Goal: Answer question/provide support

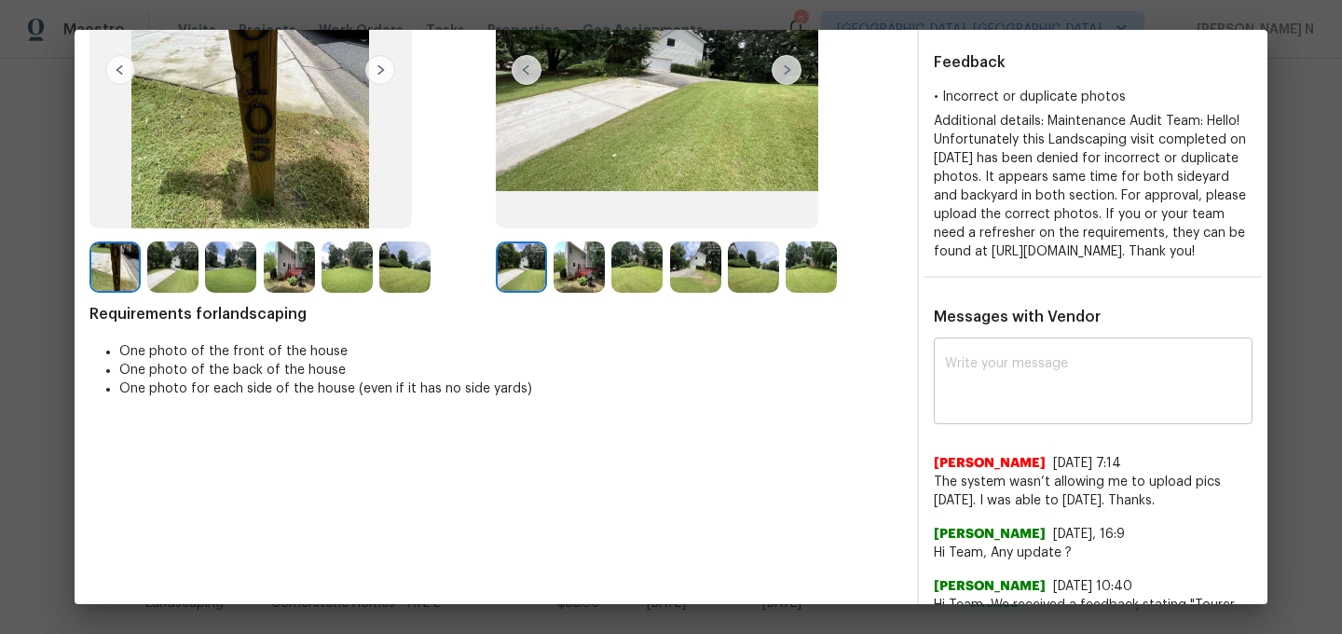
scroll to position [290, 0]
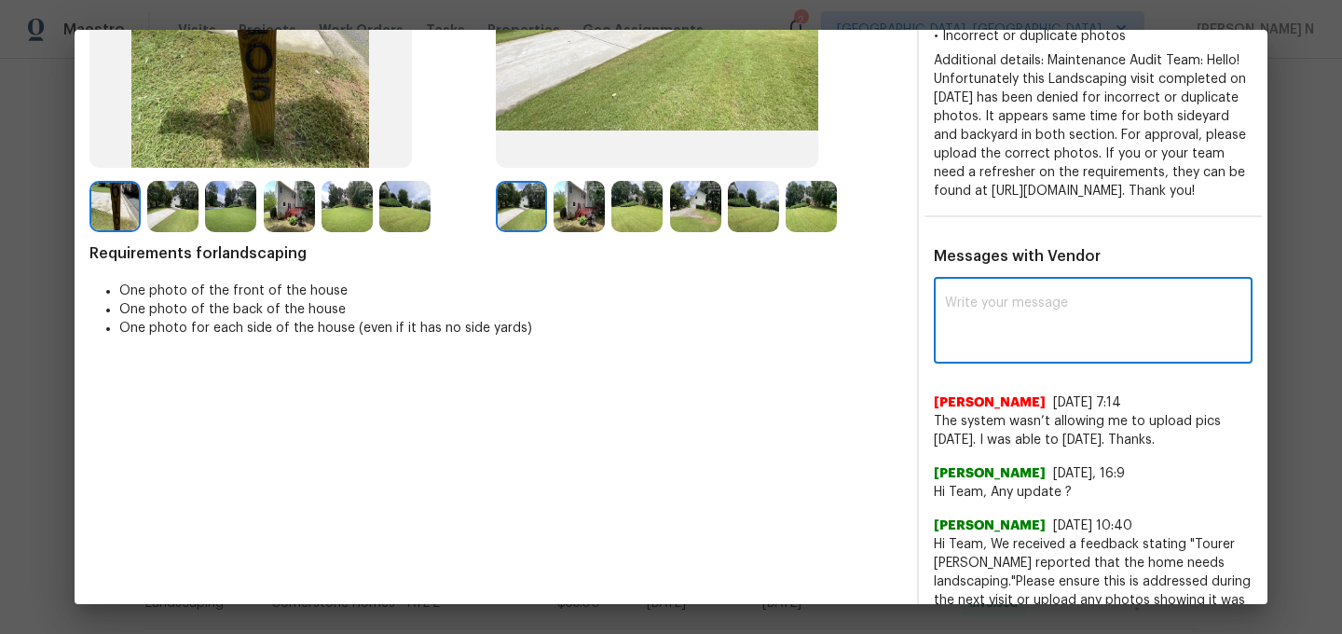
click at [1016, 348] on textarea at bounding box center [1093, 322] width 296 height 52
paste textarea "Maintenance Audit Team: Hello! Thank you for the feedback after further review …"
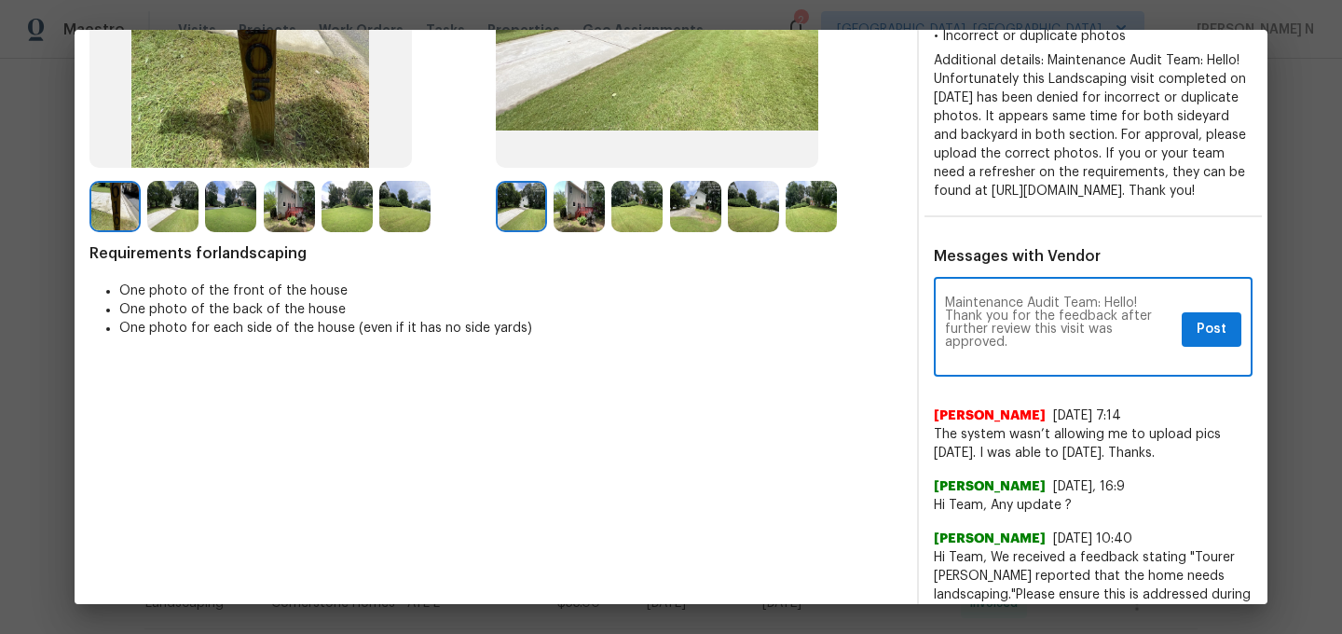
scroll to position [0, 0]
type textarea "Maintenance Audit Team: Hello! Thank you for the feedback after further review …"
click at [1215, 347] on button "Post" at bounding box center [1211, 329] width 60 height 34
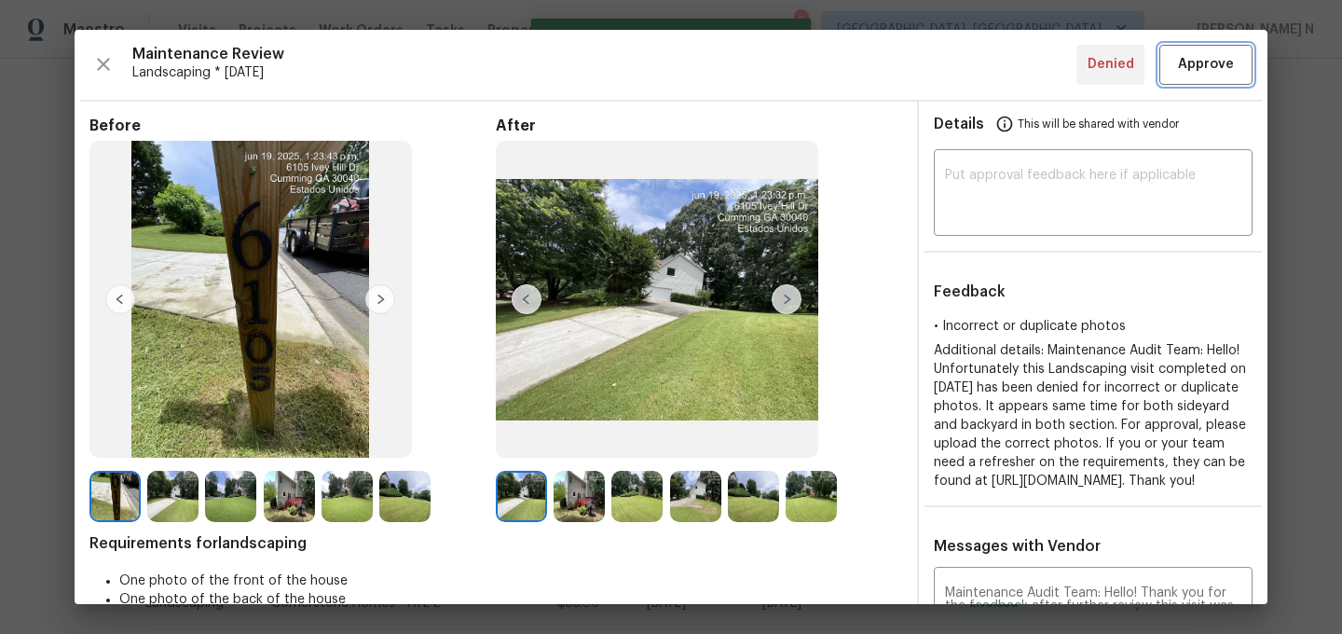
click at [1211, 70] on span "Approve" at bounding box center [1206, 64] width 56 height 23
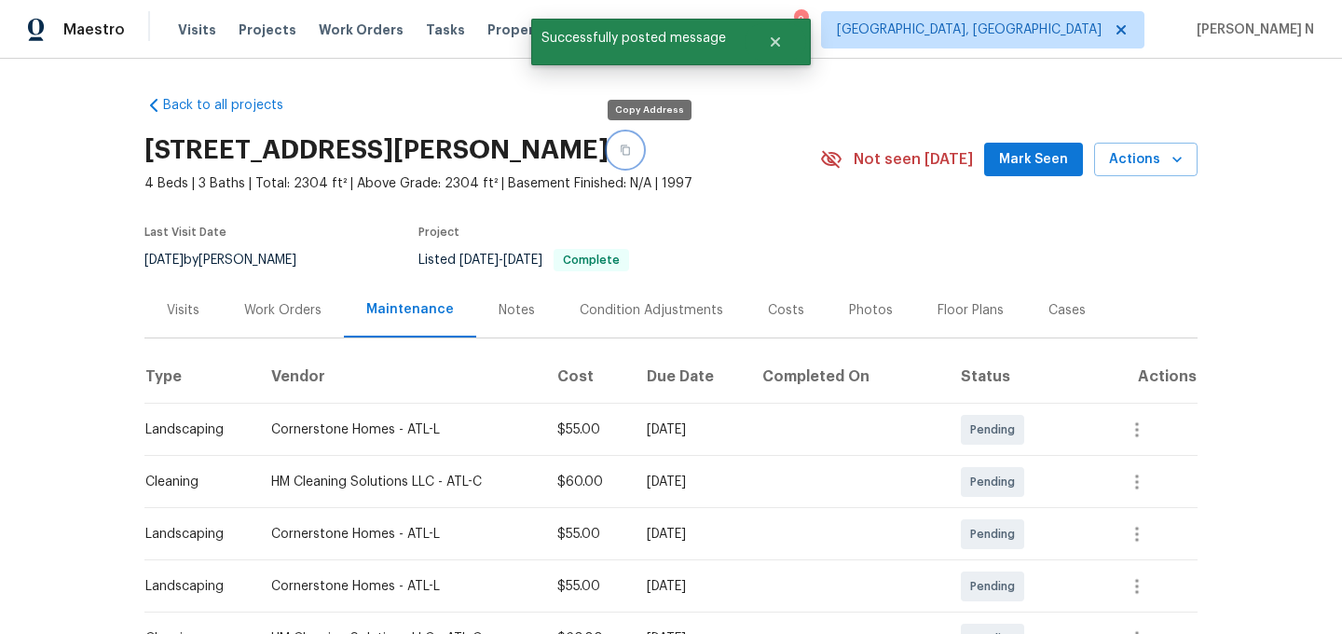
click at [631, 154] on icon "button" at bounding box center [625, 149] width 11 height 11
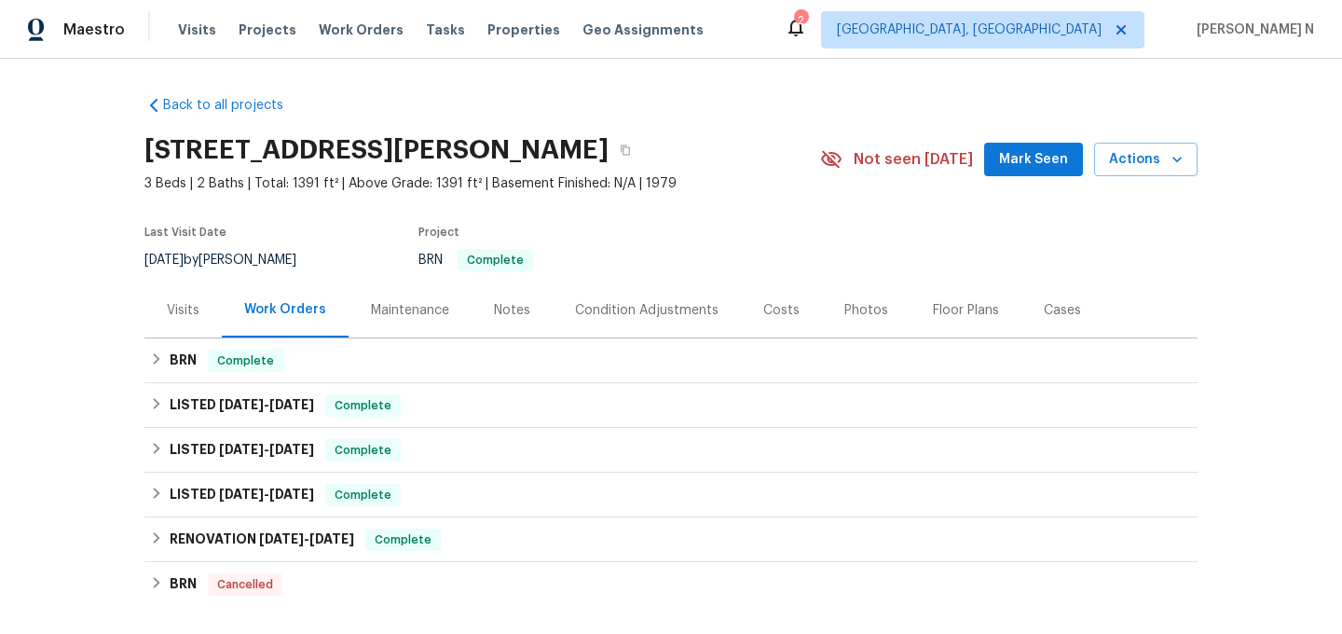
click at [411, 301] on div "Maintenance" at bounding box center [410, 310] width 78 height 19
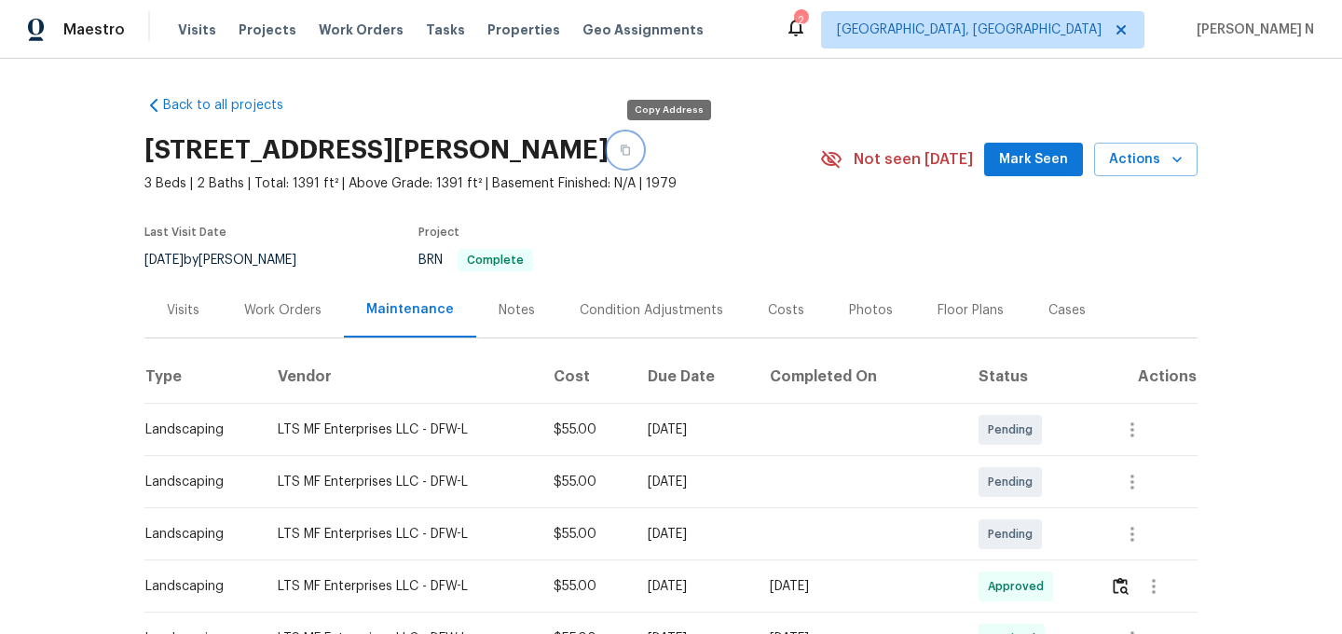
click at [642, 146] on button "button" at bounding box center [625, 150] width 34 height 34
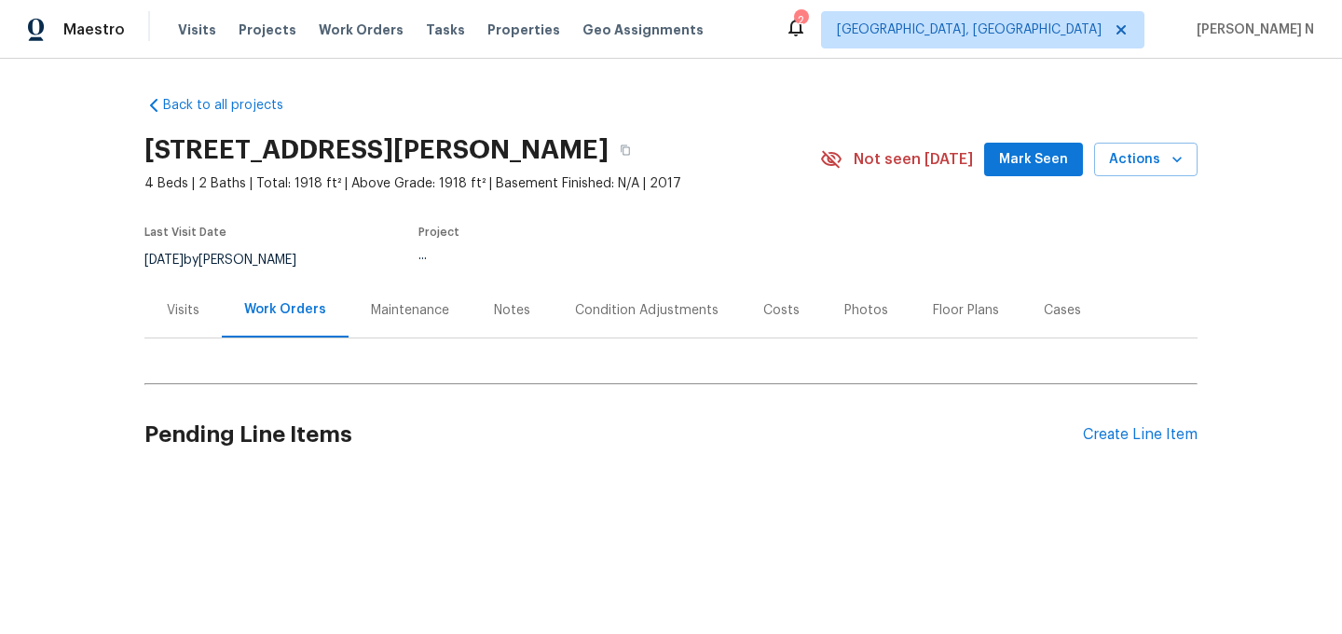
click at [409, 318] on div "Maintenance" at bounding box center [410, 310] width 78 height 19
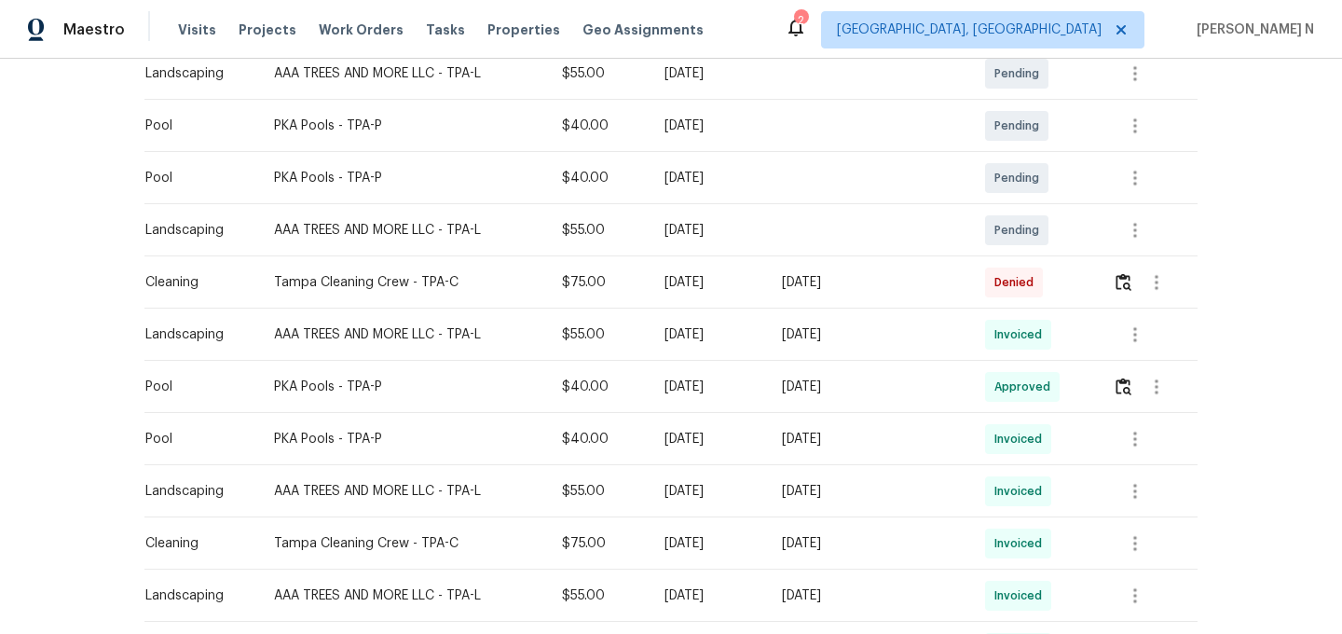
scroll to position [579, 0]
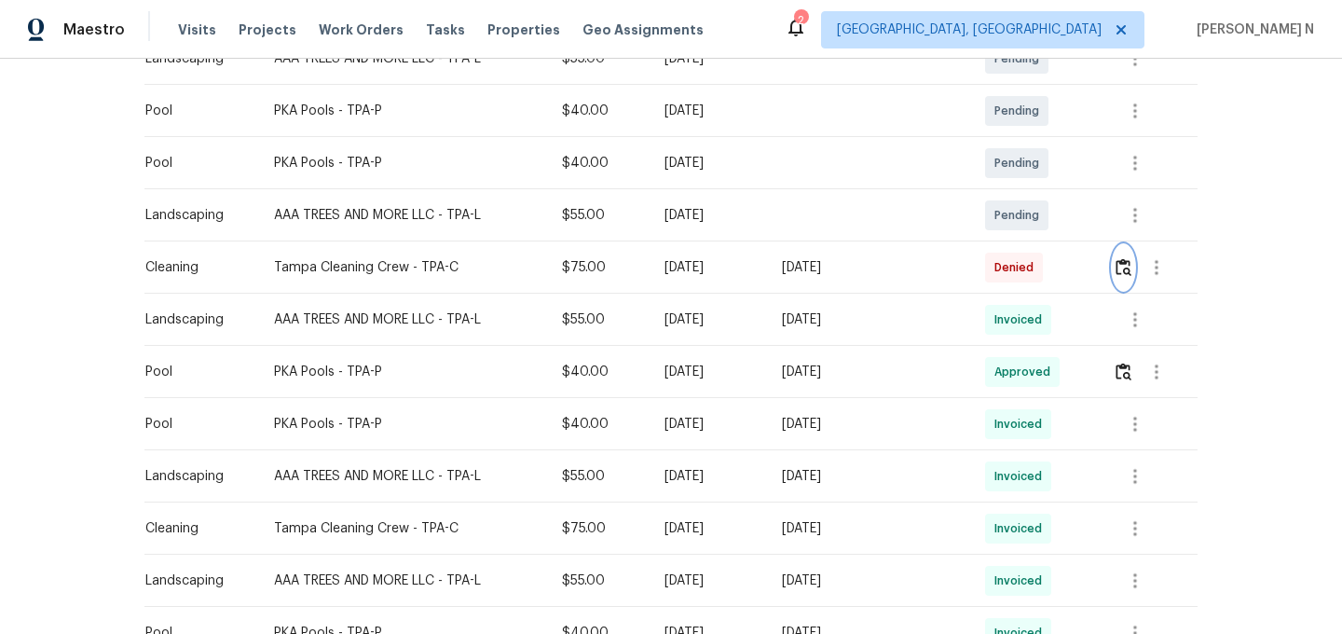
click at [1124, 268] on img "button" at bounding box center [1123, 267] width 16 height 18
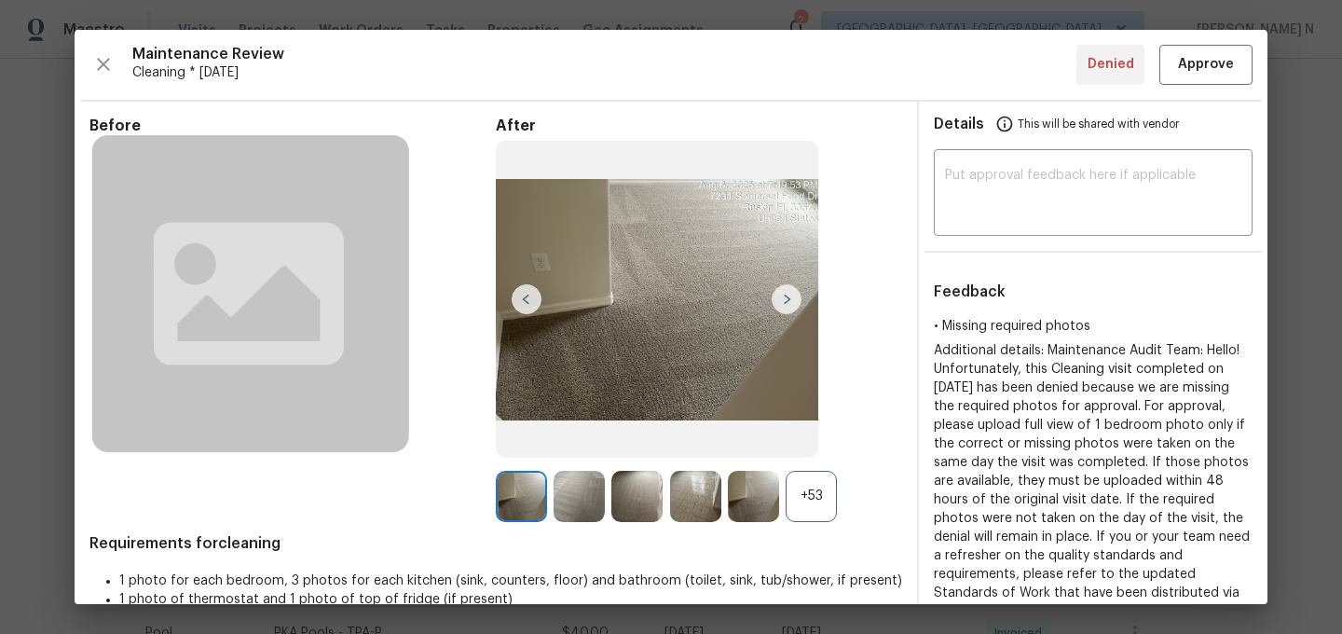
click at [827, 514] on div "+53" at bounding box center [810, 495] width 51 height 51
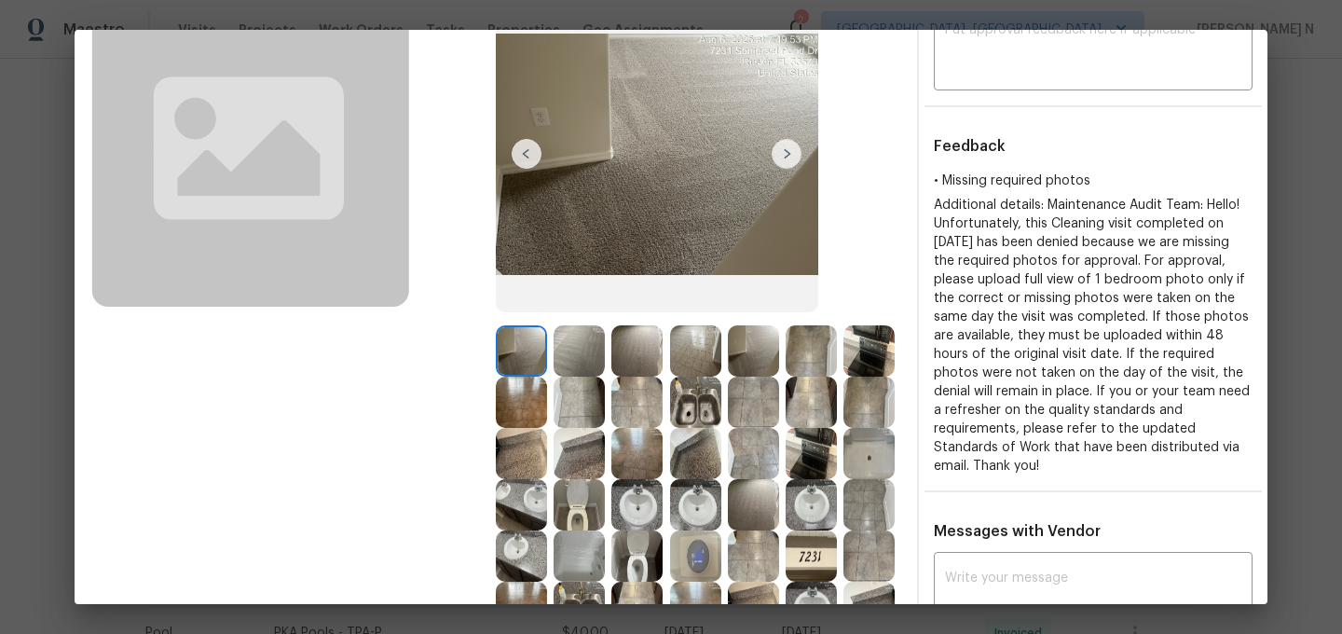
scroll to position [209, 0]
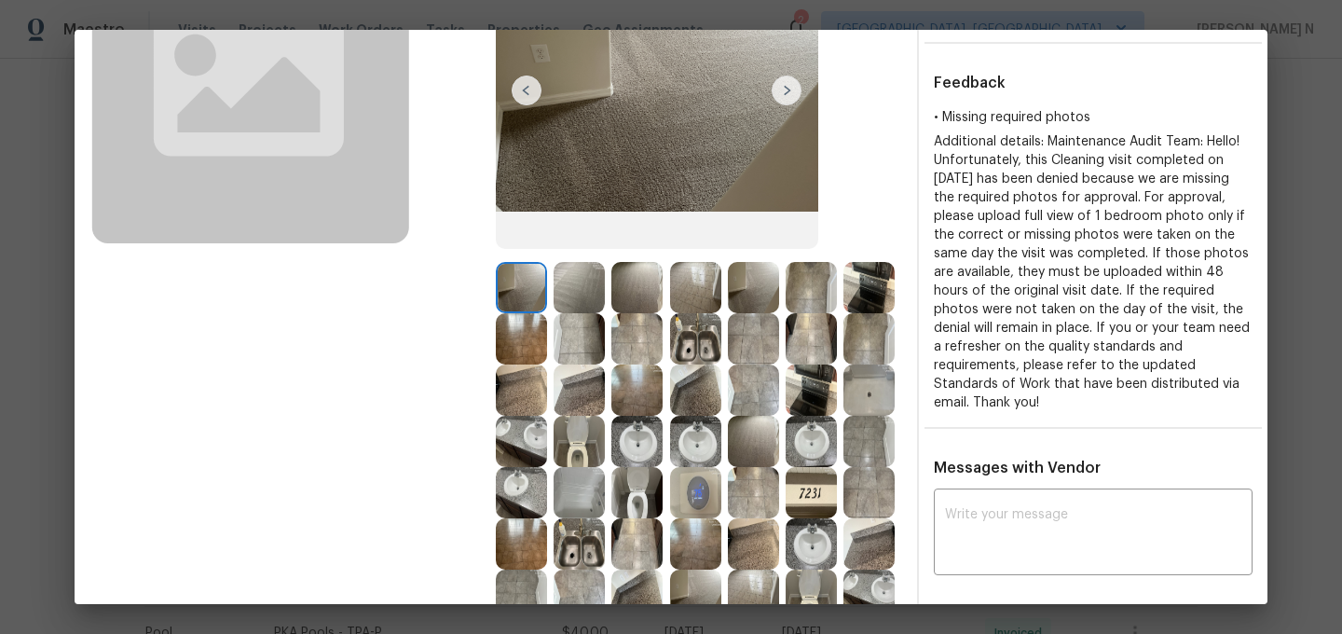
click at [817, 528] on img at bounding box center [810, 543] width 51 height 51
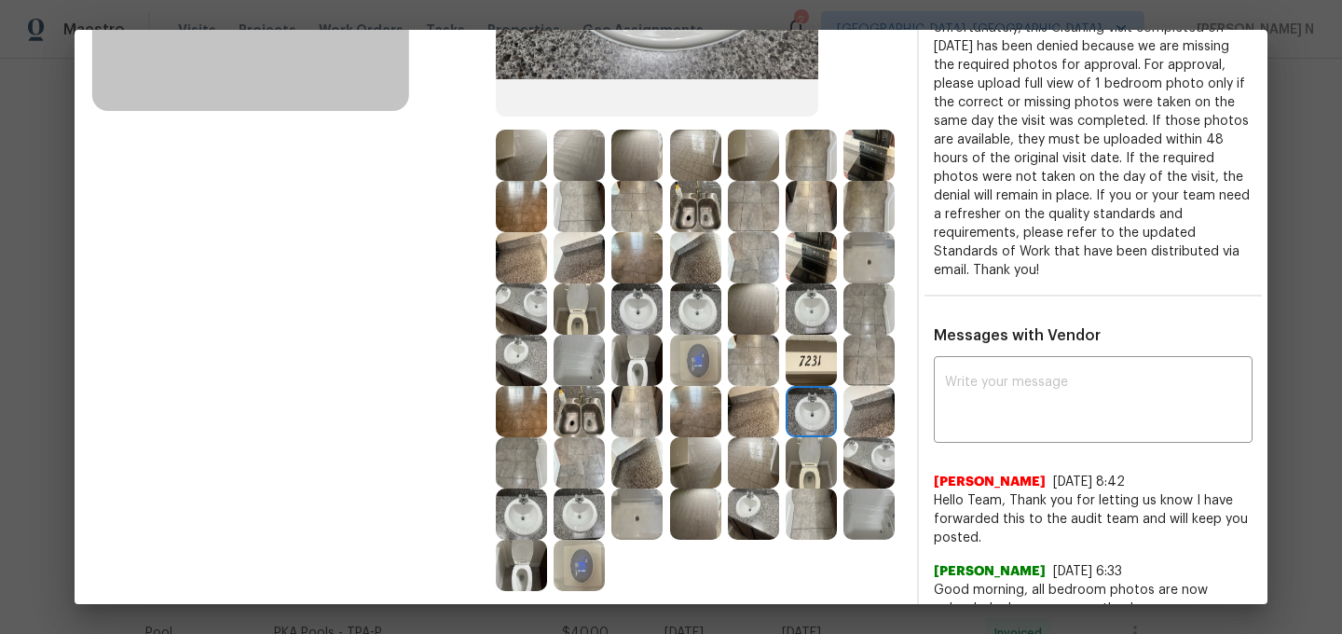
scroll to position [371, 0]
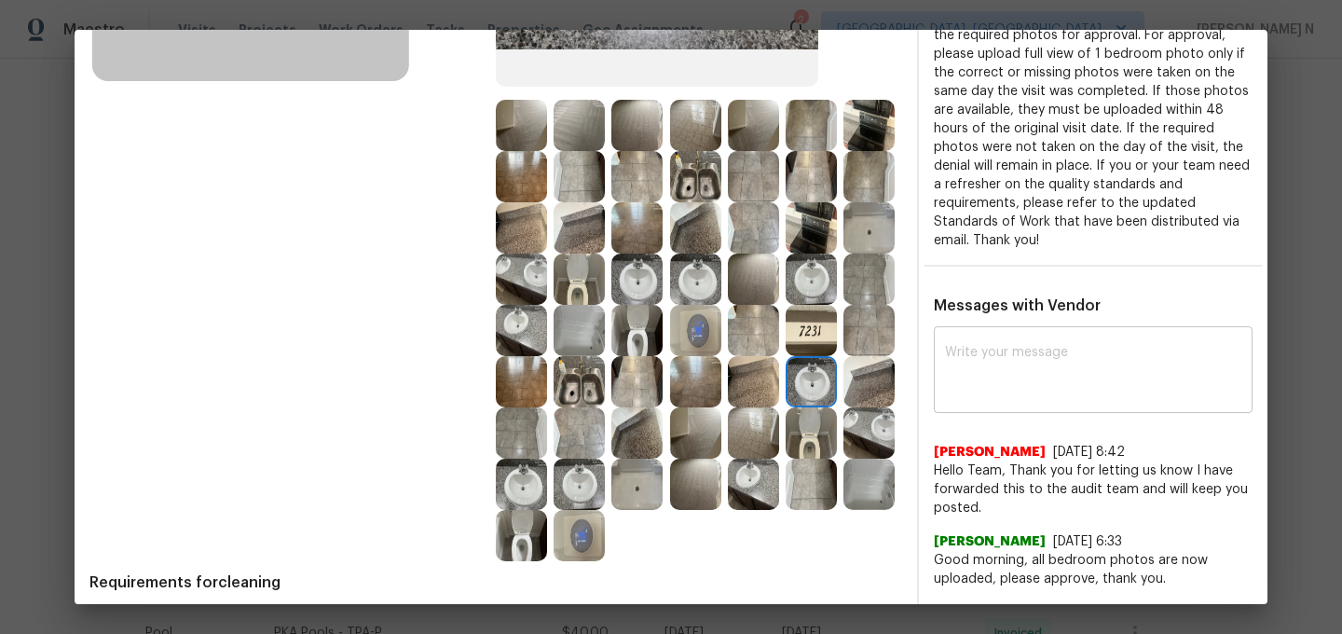
click at [1019, 391] on textarea at bounding box center [1093, 372] width 296 height 52
paste textarea "Maintenance Audit Team: Hello! Thank you for uploading the photo, after further…"
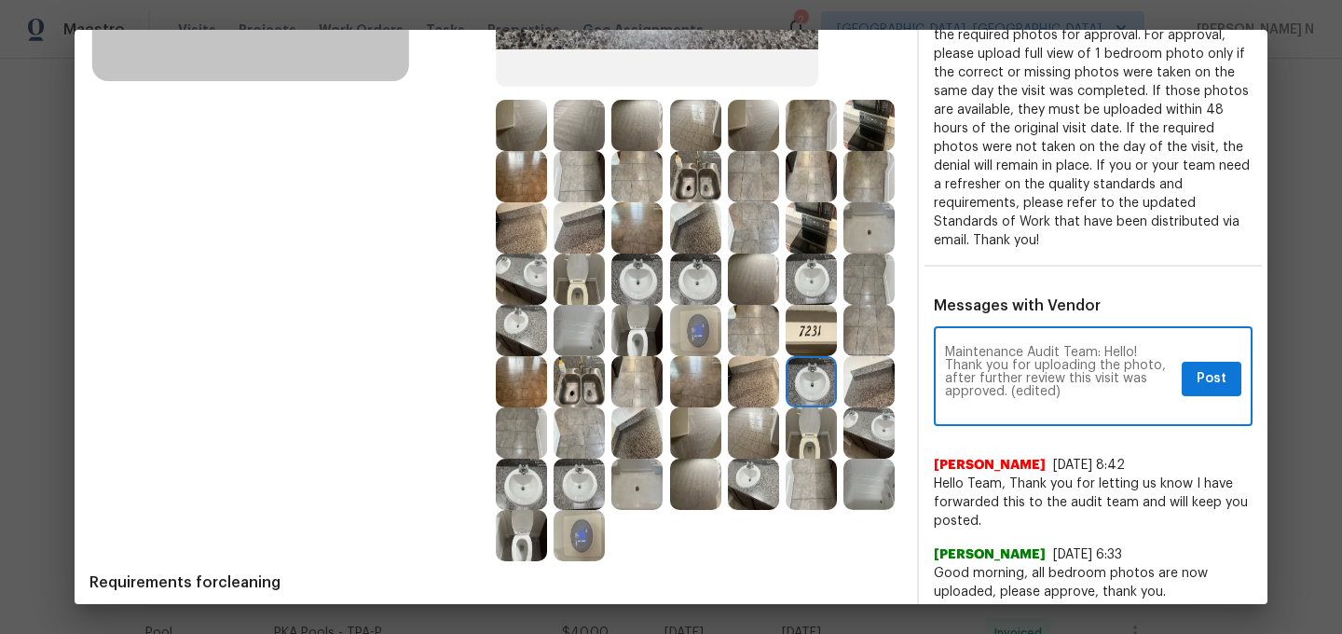
scroll to position [0, 0]
drag, startPoint x: 1011, startPoint y: 391, endPoint x: 1092, endPoint y: 391, distance: 81.1
click at [1092, 391] on textarea "Maintenance Audit Team: Hello! Thank you for uploading the photo, after further…" at bounding box center [1059, 378] width 229 height 65
type textarea "Maintenance Audit Team: Hello! Thank you for uploading the photo, after further…"
click at [1221, 379] on span "Post" at bounding box center [1211, 378] width 30 height 23
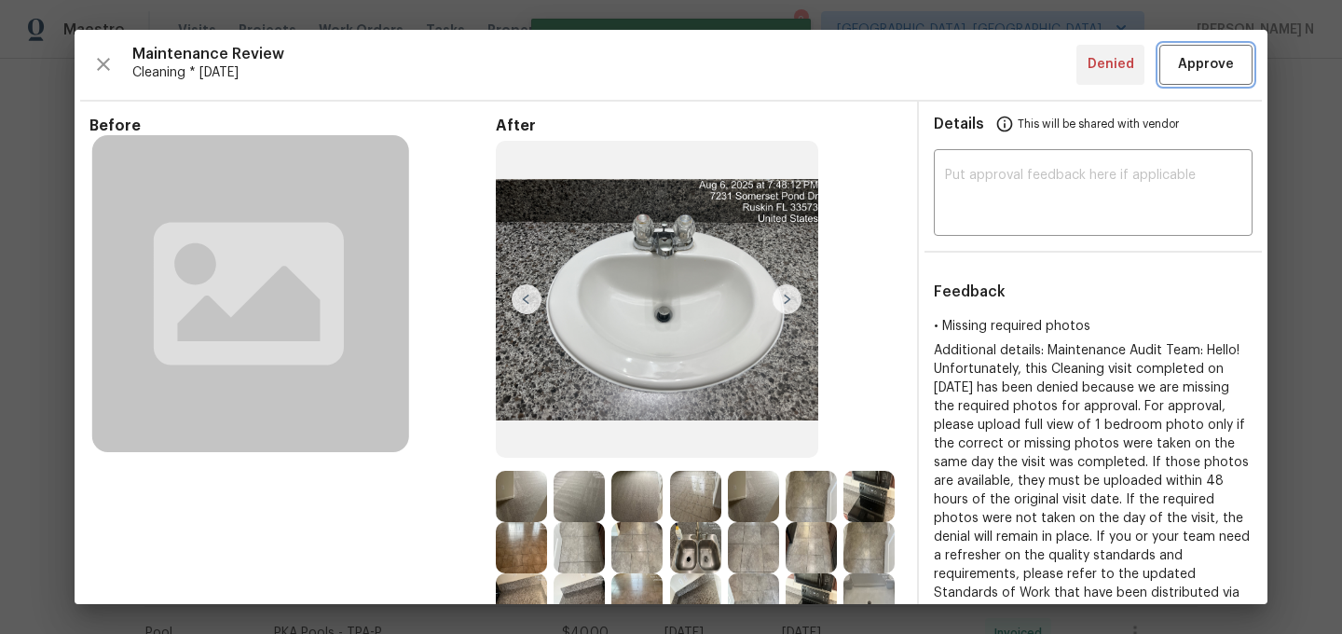
click at [1218, 83] on button "Approve" at bounding box center [1205, 65] width 93 height 40
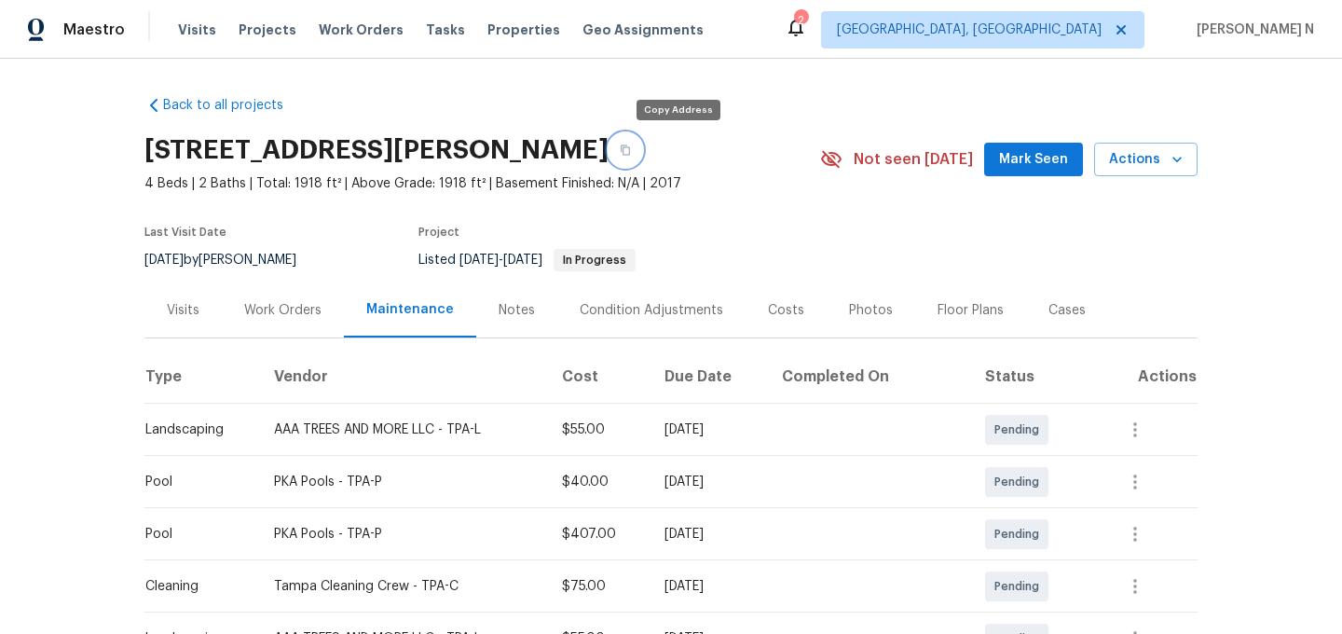
click at [630, 145] on icon "button" at bounding box center [624, 150] width 9 height 10
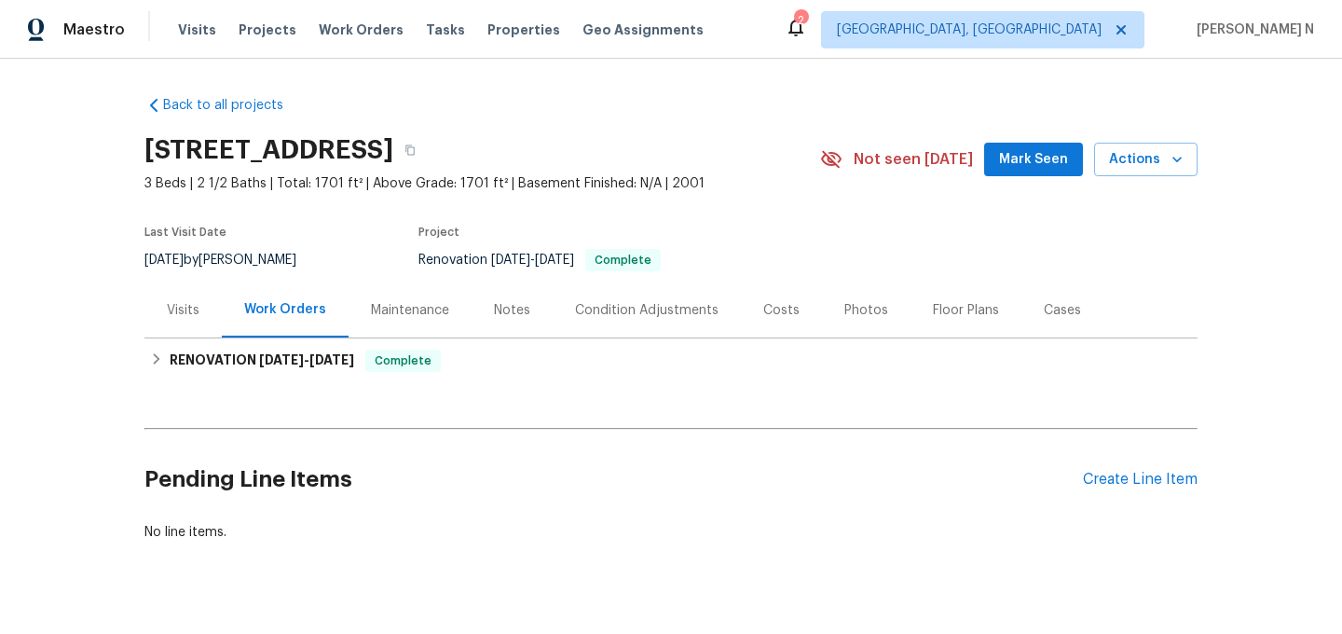
click at [416, 315] on div "Maintenance" at bounding box center [410, 310] width 78 height 19
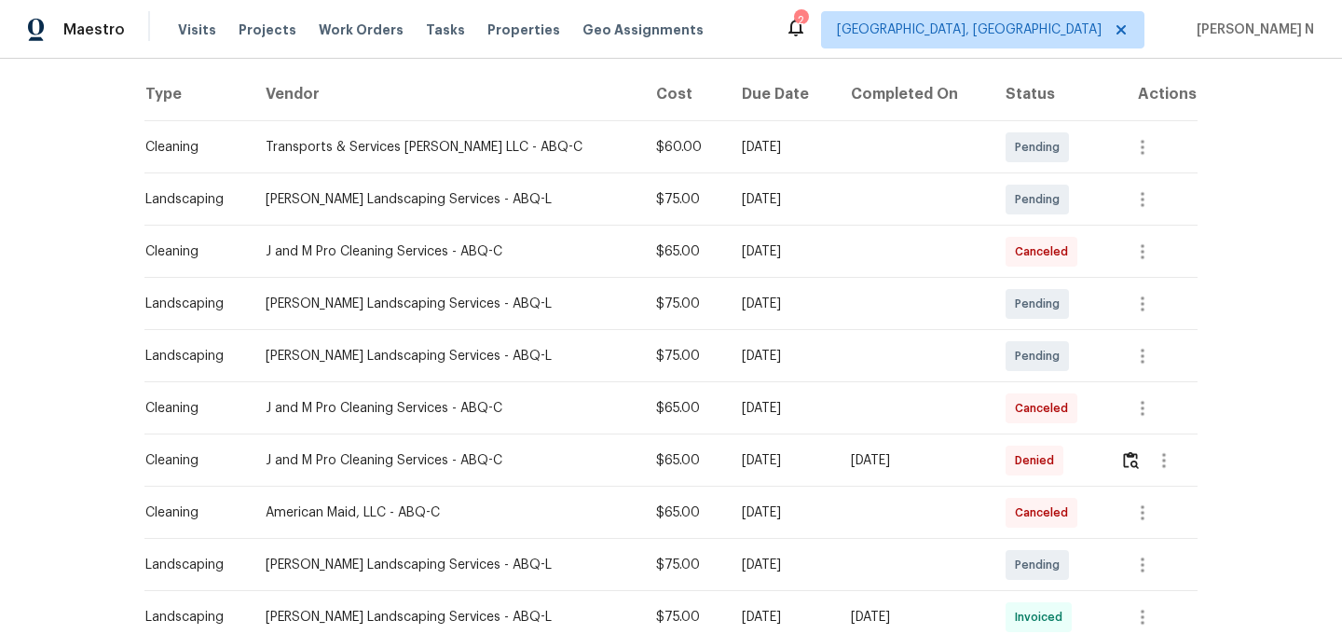
scroll to position [331, 0]
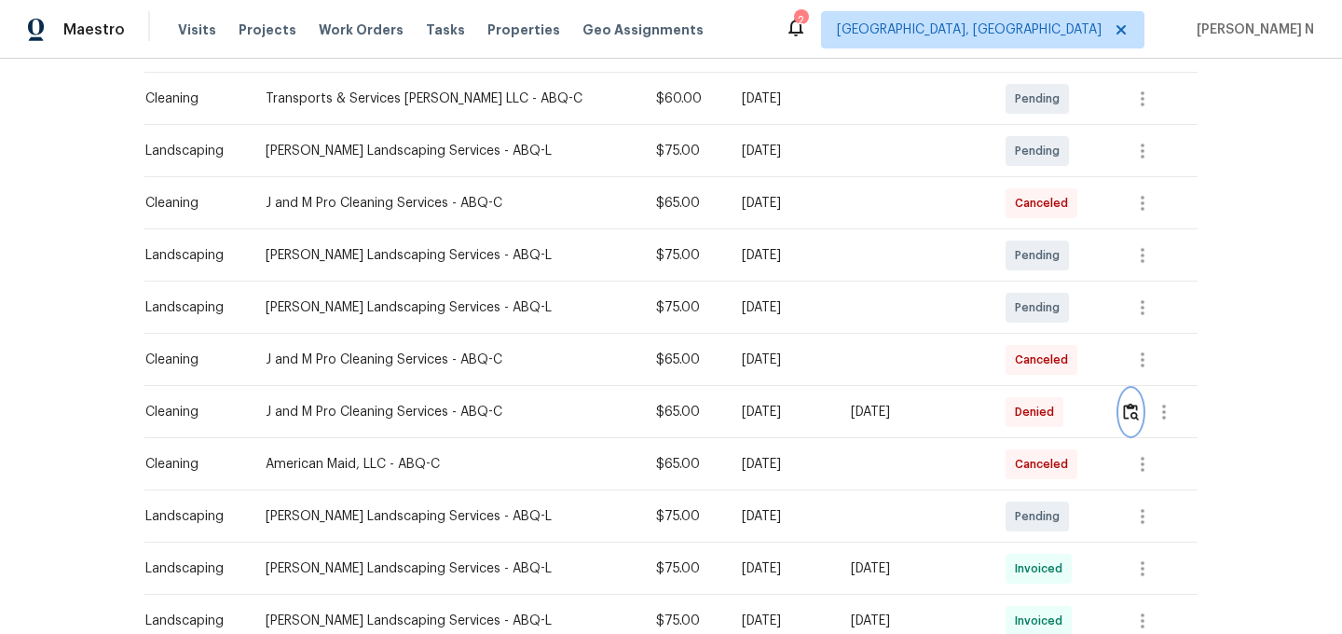
click at [1134, 417] on img "button" at bounding box center [1131, 411] width 16 height 18
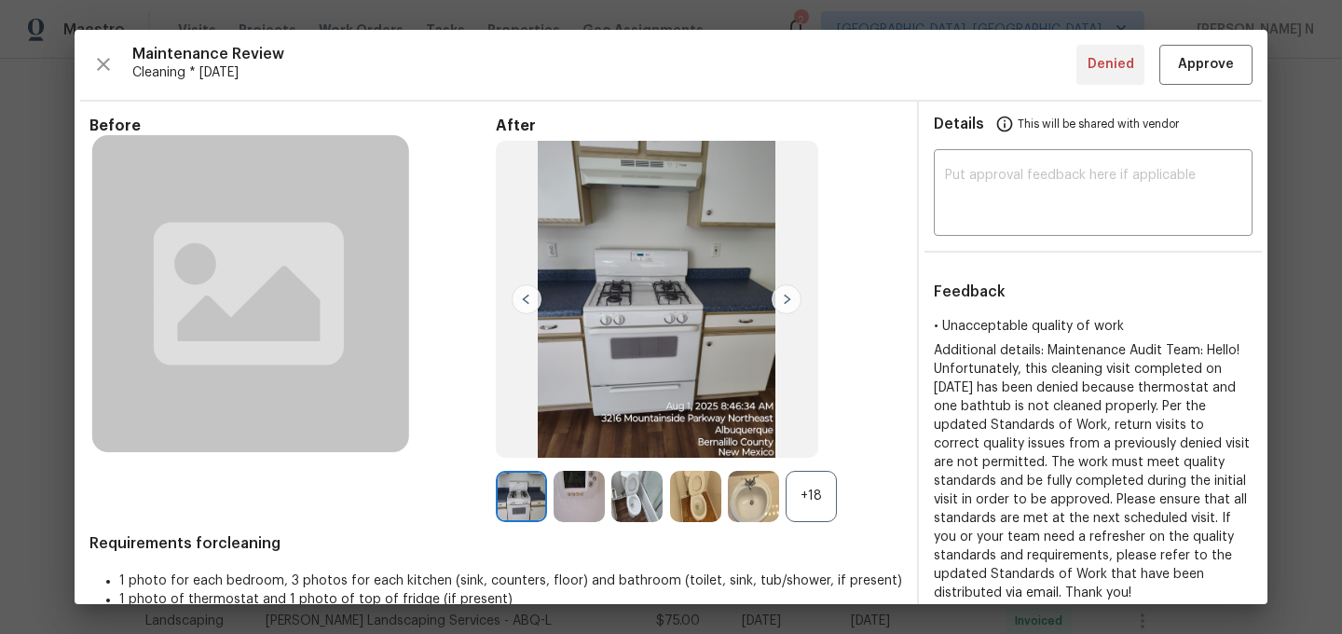
click at [812, 496] on div "+18" at bounding box center [810, 495] width 51 height 51
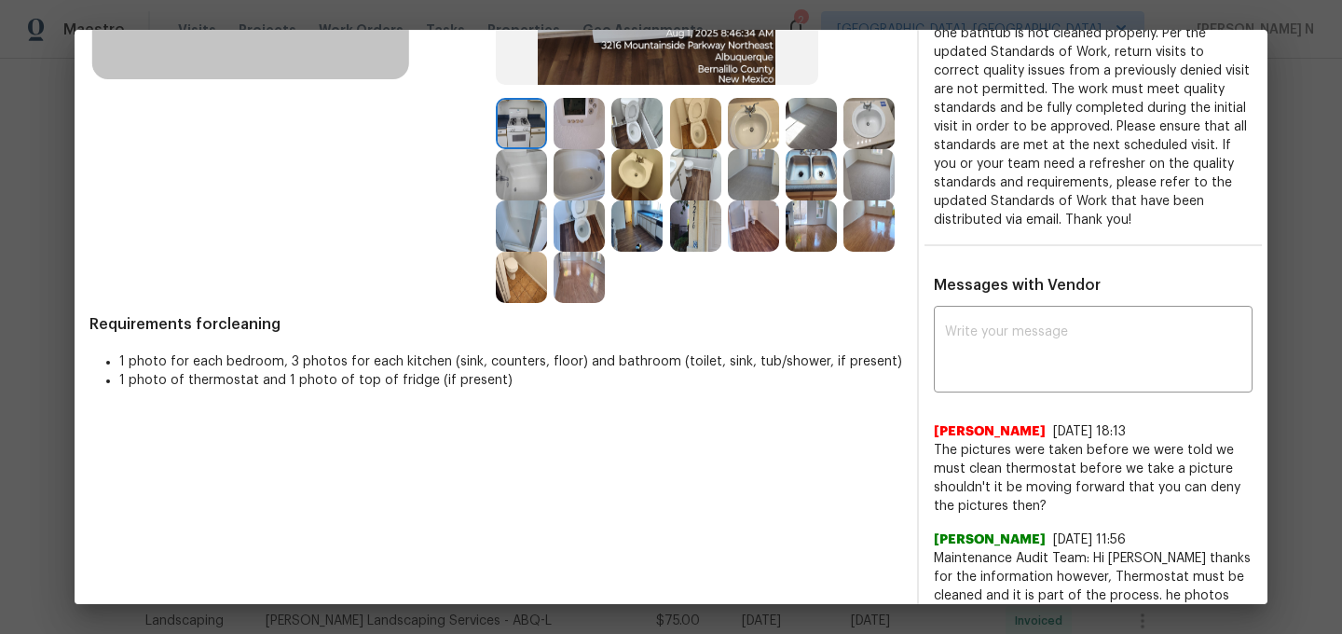
scroll to position [340, 0]
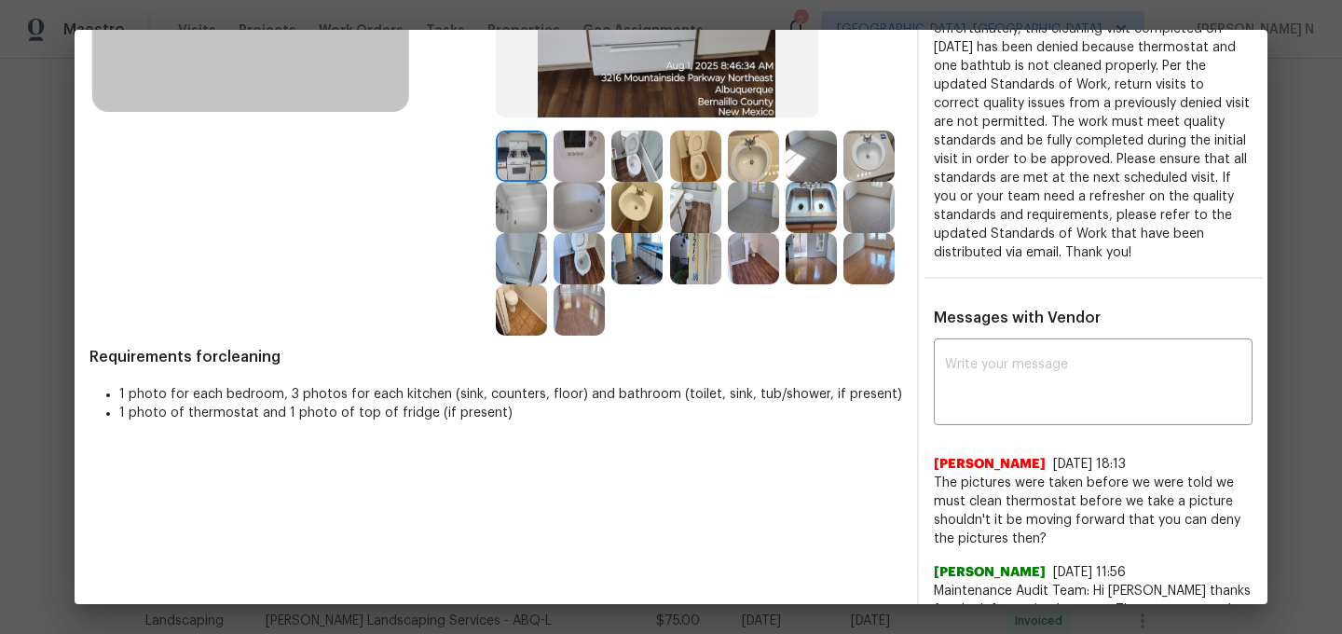
click at [593, 157] on img at bounding box center [578, 155] width 51 height 51
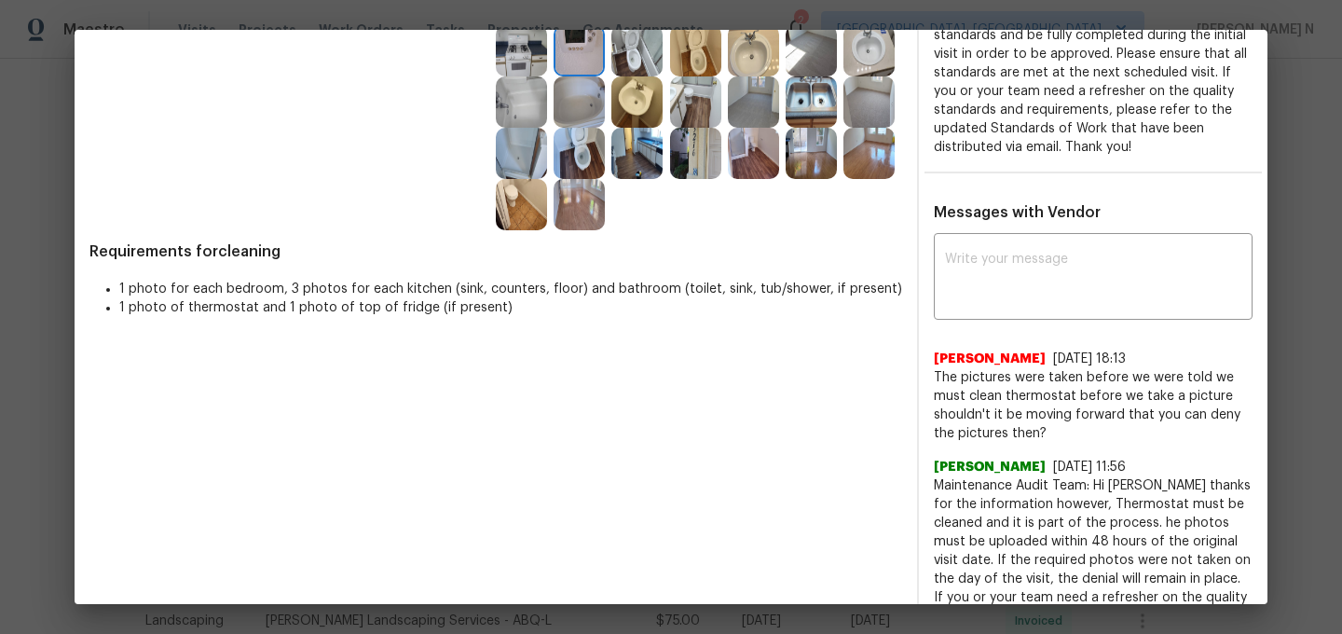
scroll to position [299, 0]
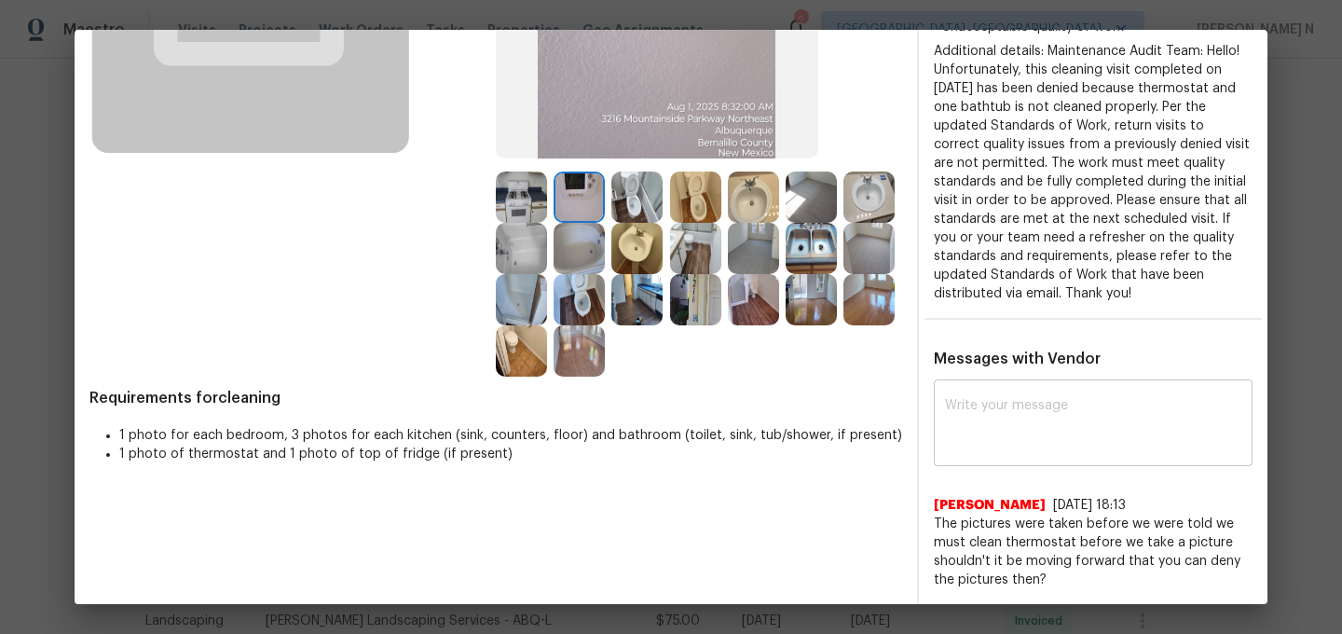
click at [987, 423] on textarea at bounding box center [1093, 425] width 296 height 52
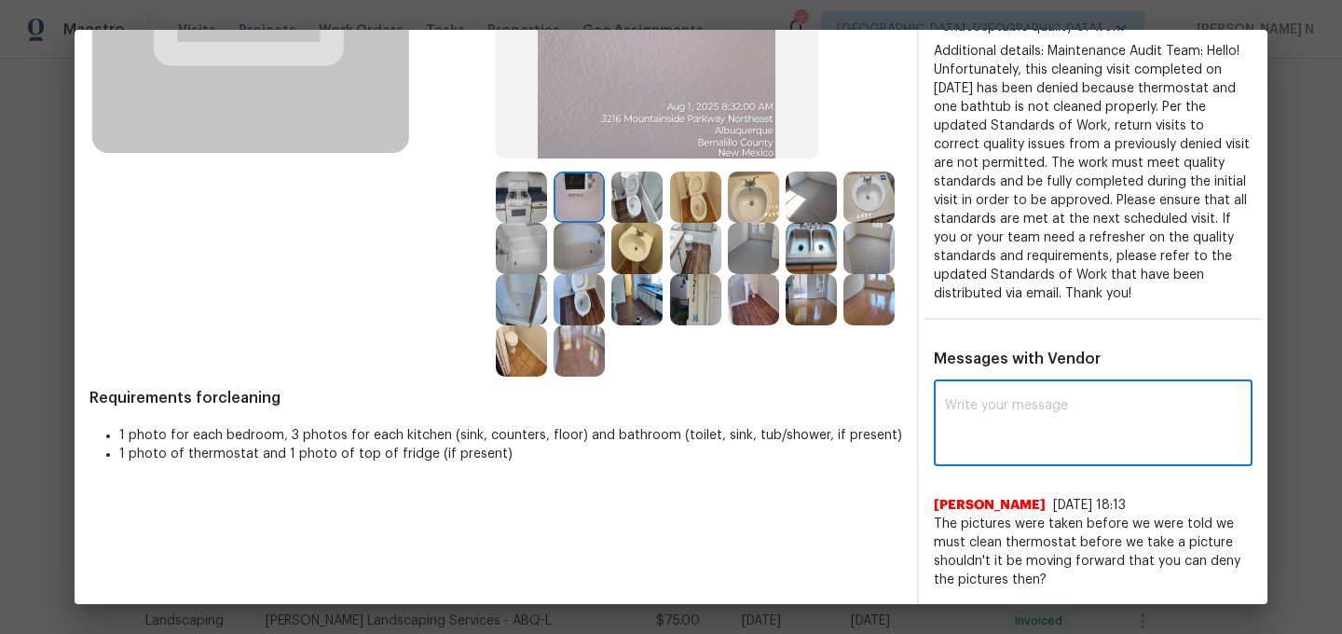
paste textarea "Maintenance Audit Team: Hello! Thank you for the feedback after further review …"
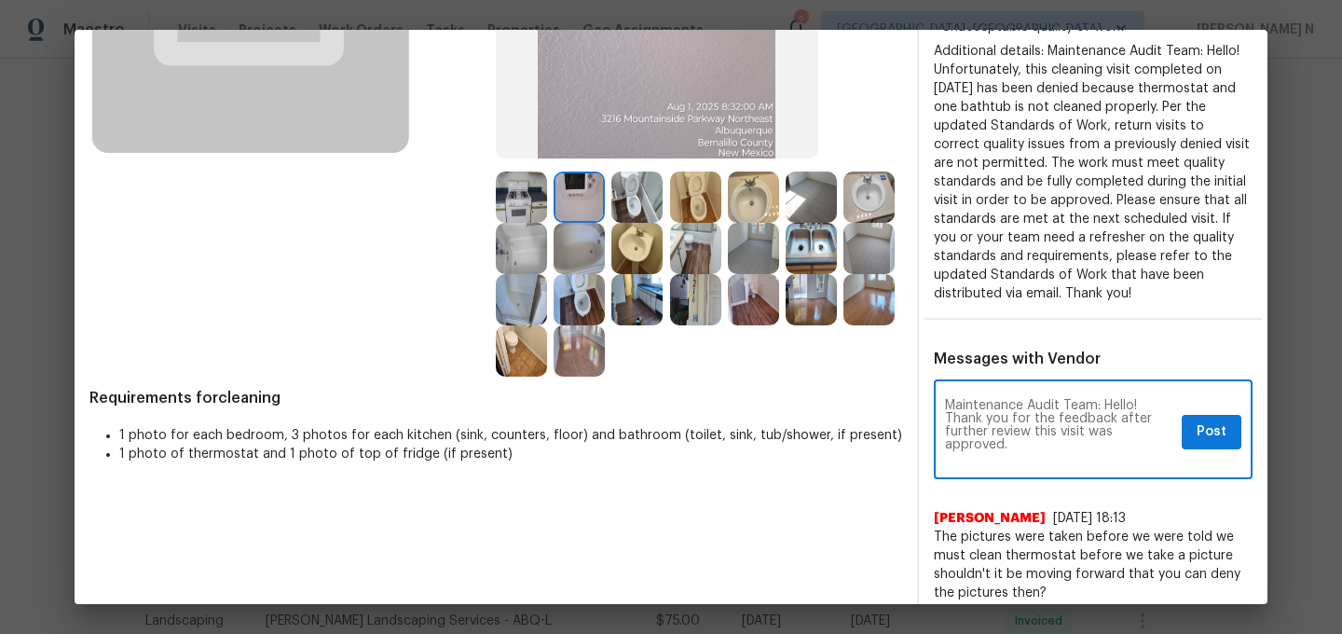
scroll to position [0, 0]
type textarea "Maintenance Audit Team: Hello! Thank you for the feedback after further review …"
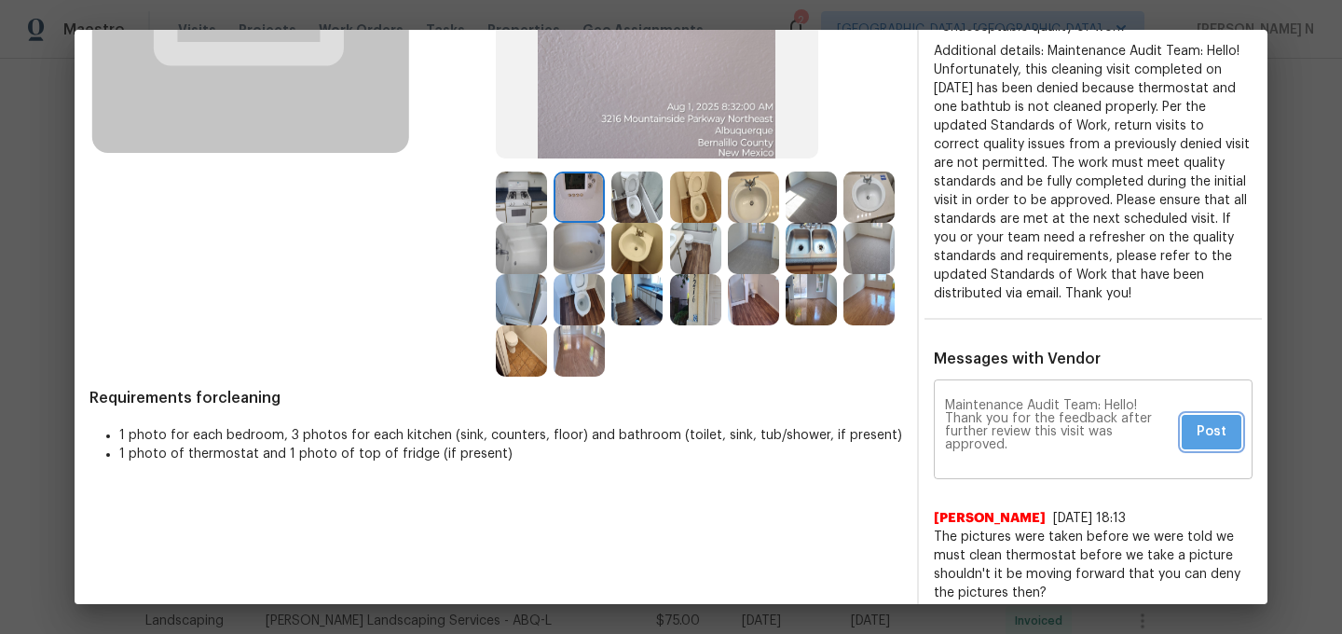
click at [1229, 422] on button "Post" at bounding box center [1211, 432] width 60 height 34
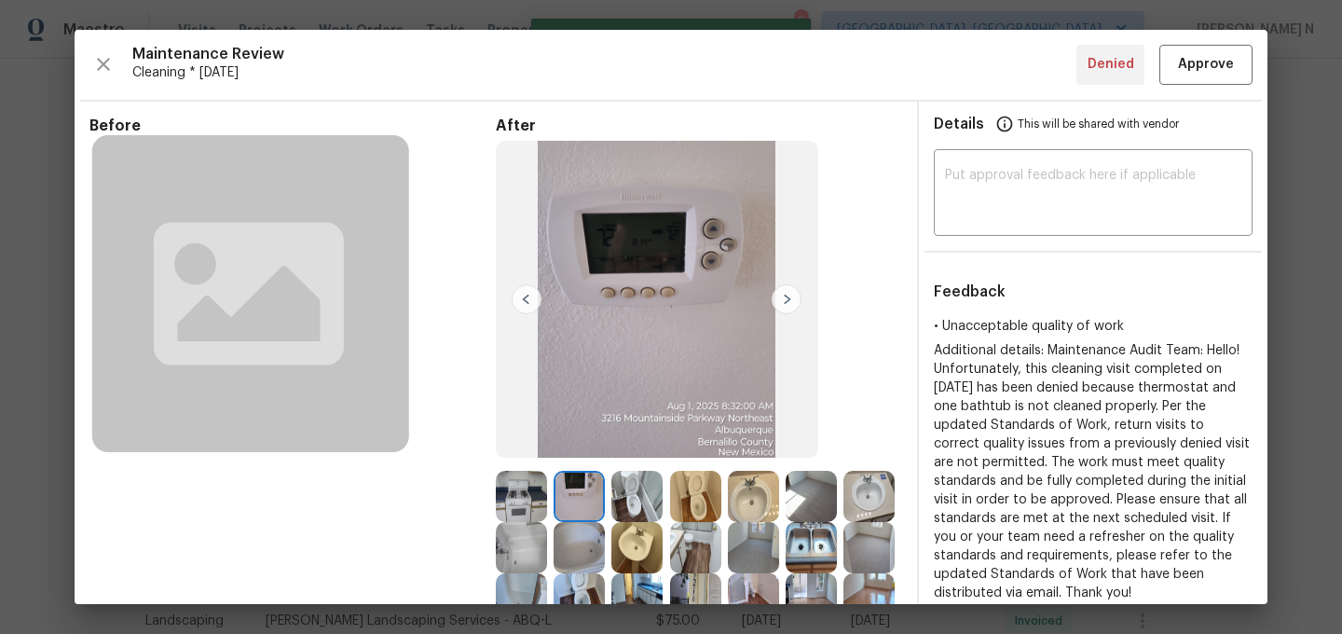
click at [1211, 86] on div "Maintenance Review Cleaning * Mon, Jul 28 Denied Approve Before After Requireme…" at bounding box center [671, 317] width 1193 height 574
click at [1211, 84] on button "Approve" at bounding box center [1205, 65] width 93 height 40
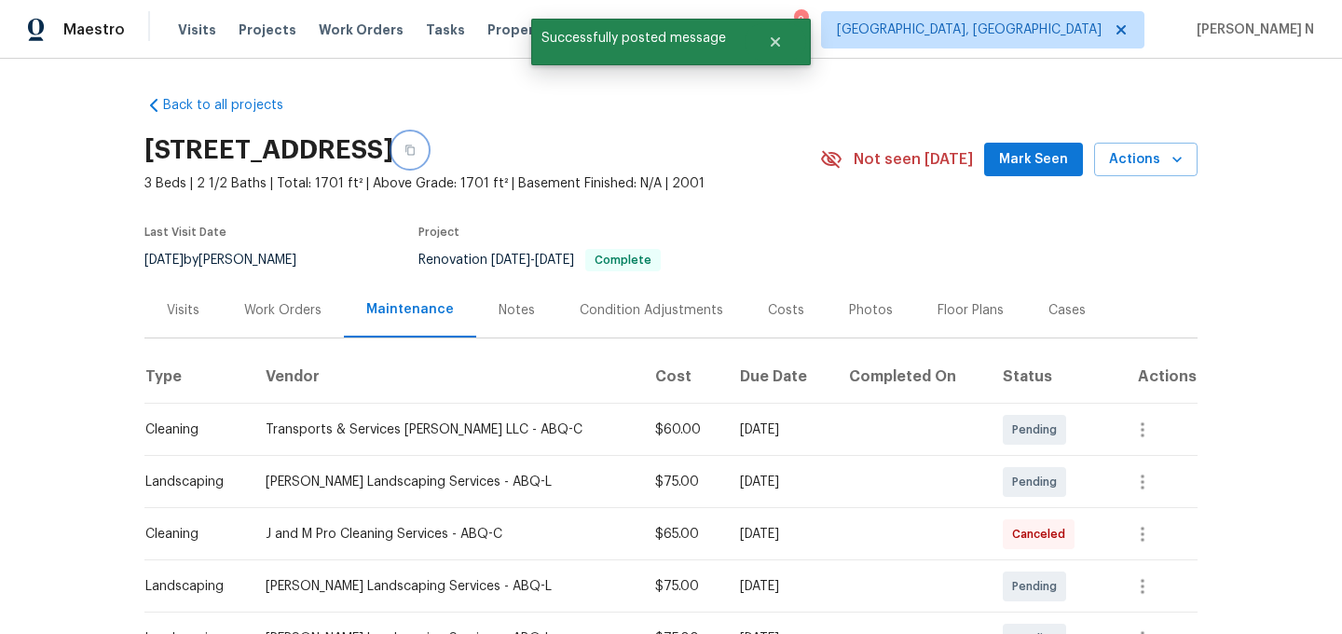
click at [427, 149] on button "button" at bounding box center [410, 150] width 34 height 34
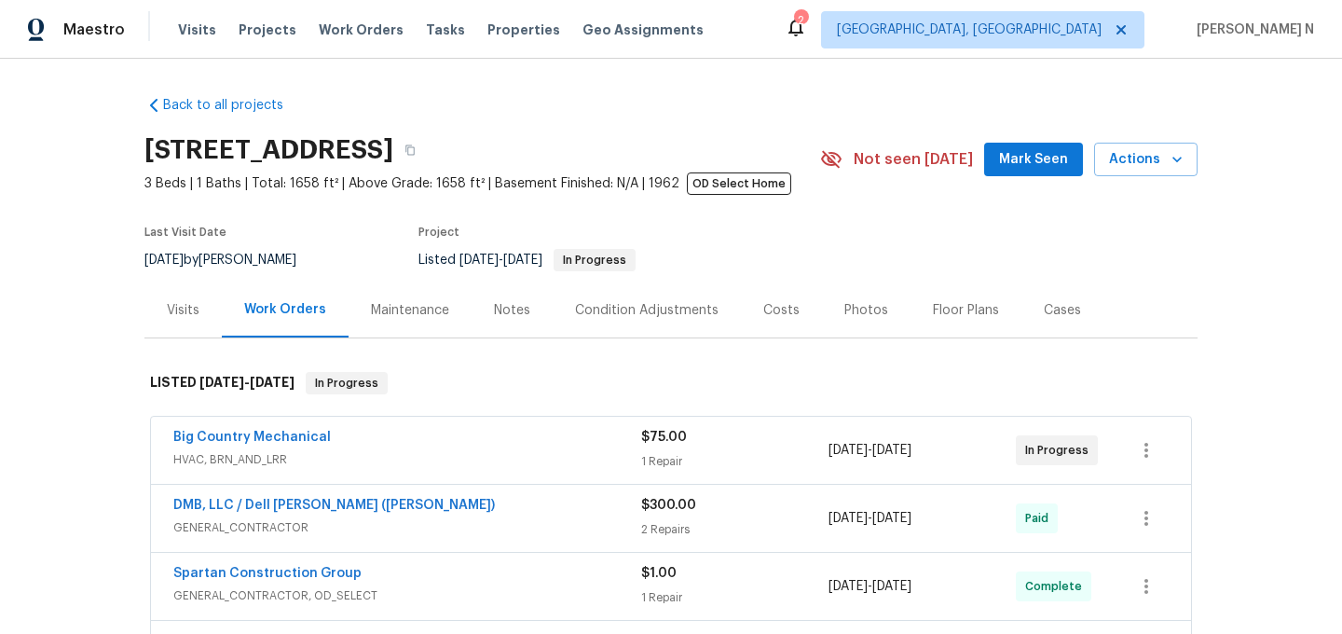
click at [409, 316] on div "Maintenance" at bounding box center [410, 310] width 78 height 19
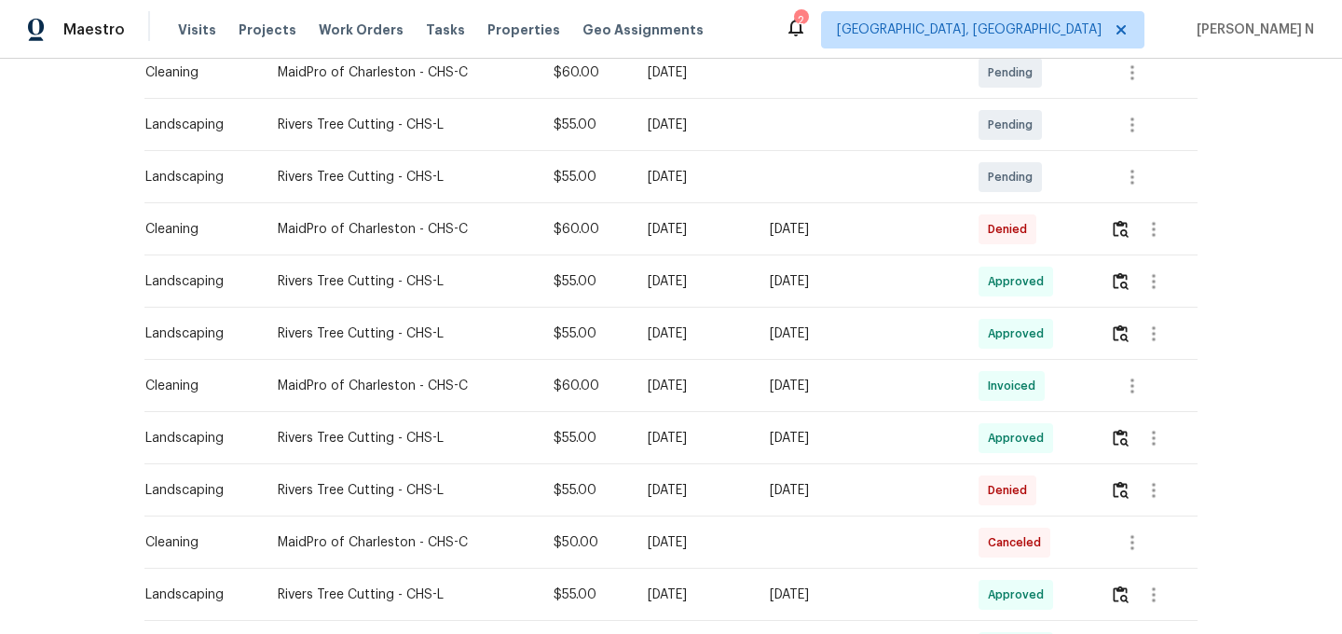
scroll to position [411, 0]
